Goal: Task Accomplishment & Management: Use online tool/utility

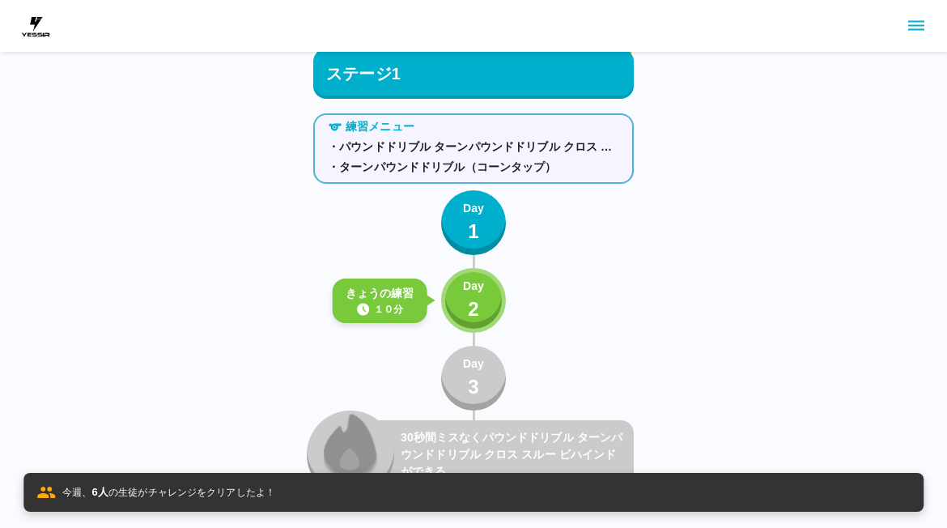
scroll to position [481, 0]
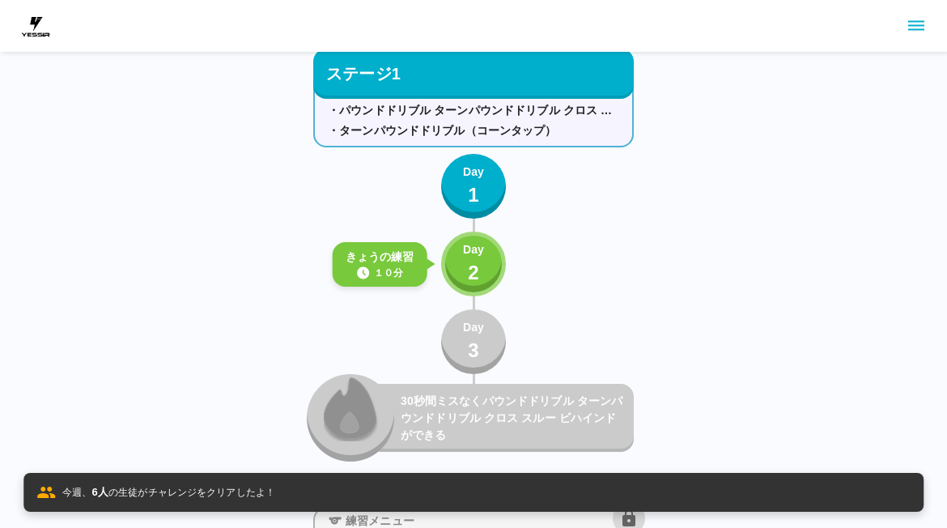
click at [491, 266] on button "Day 2" at bounding box center [473, 264] width 65 height 65
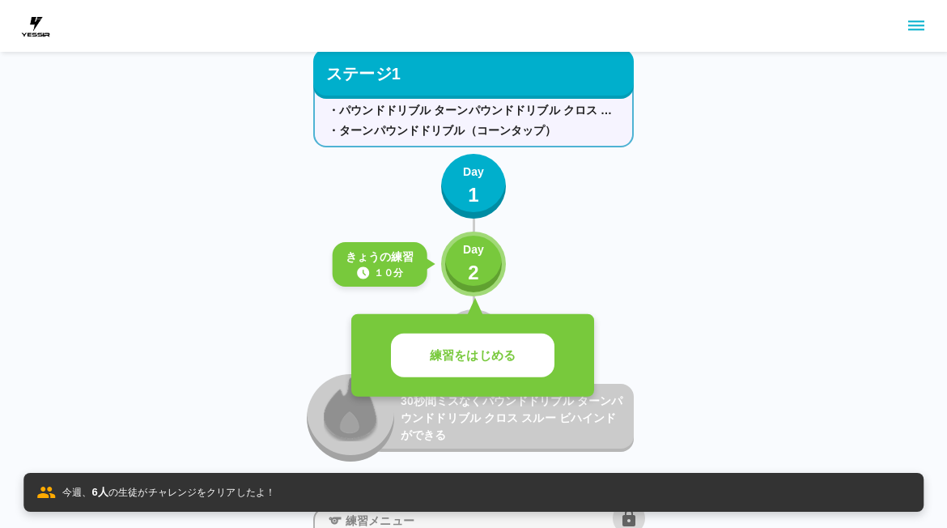
click at [524, 347] on button "練習をはじめる" at bounding box center [473, 356] width 164 height 45
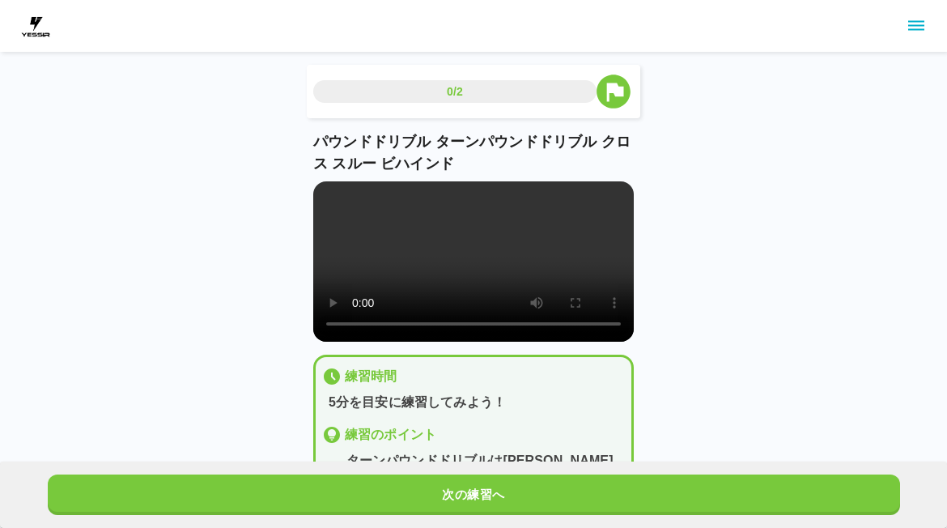
click at [518, 445] on div "練習のポイント" at bounding box center [473, 434] width 303 height 19
click at [485, 504] on button "次の練習へ" at bounding box center [474, 495] width 853 height 40
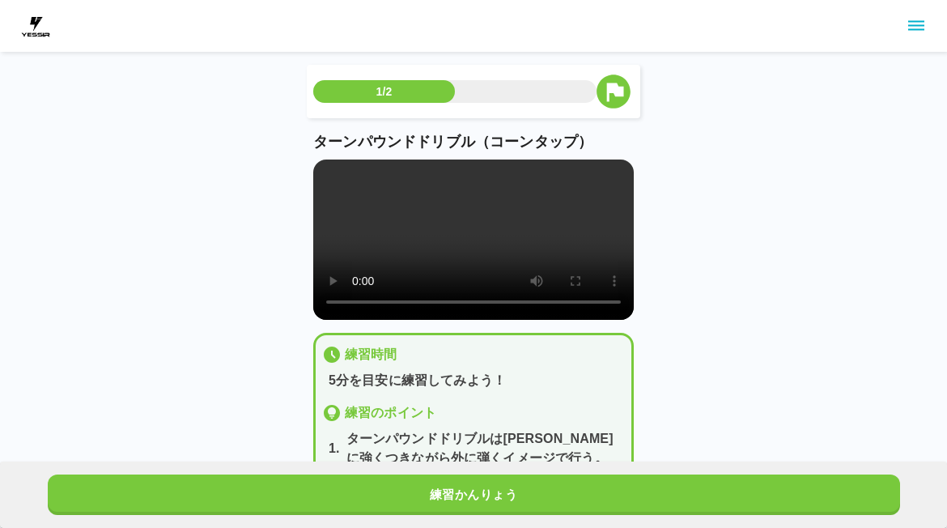
click at [490, 503] on button "練習かんりょう" at bounding box center [474, 495] width 853 height 40
click at [489, 502] on button "練習かんりょう" at bounding box center [474, 495] width 853 height 40
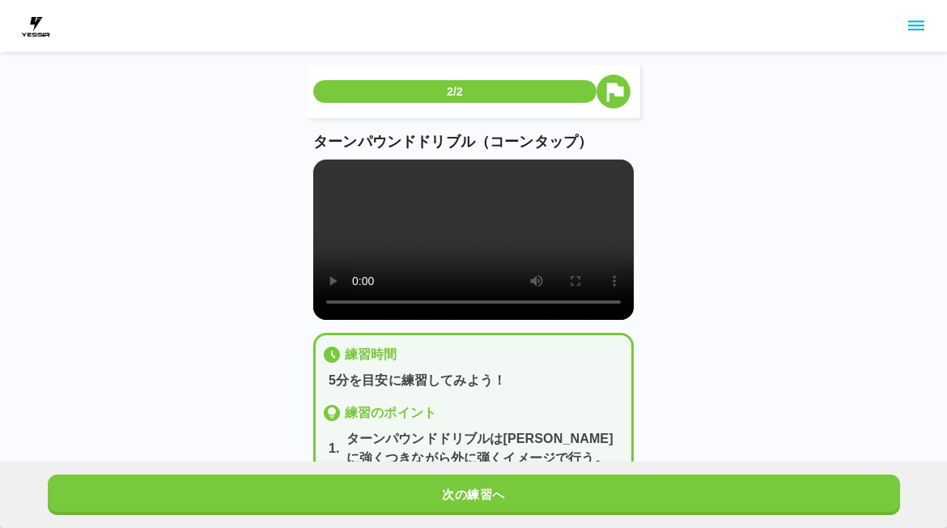
click at [495, 499] on button "次の練習へ" at bounding box center [474, 495] width 853 height 40
click at [495, 498] on button "次の練習へ" at bounding box center [474, 495] width 853 height 40
click at [504, 497] on button "次の練習へ" at bounding box center [474, 495] width 853 height 40
